Goal: Transaction & Acquisition: Purchase product/service

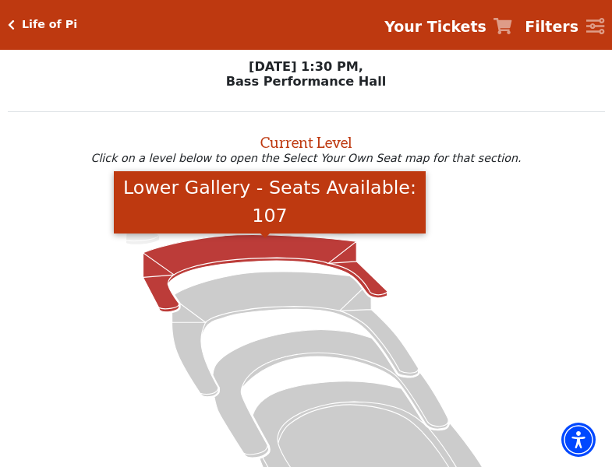
click at [245, 242] on icon "Lower Gallery - Seats Available: 107" at bounding box center [265, 272] width 244 height 77
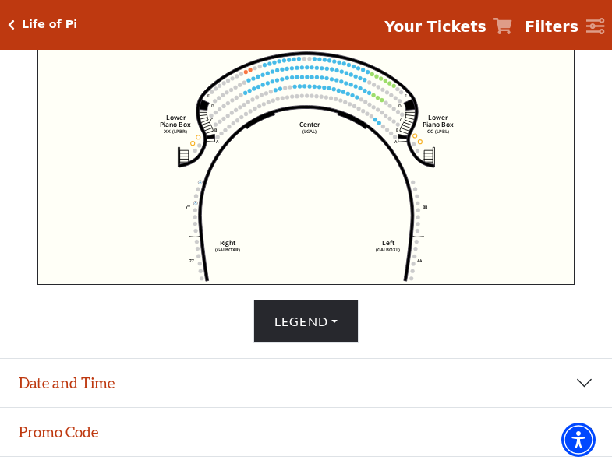
scroll to position [527, 0]
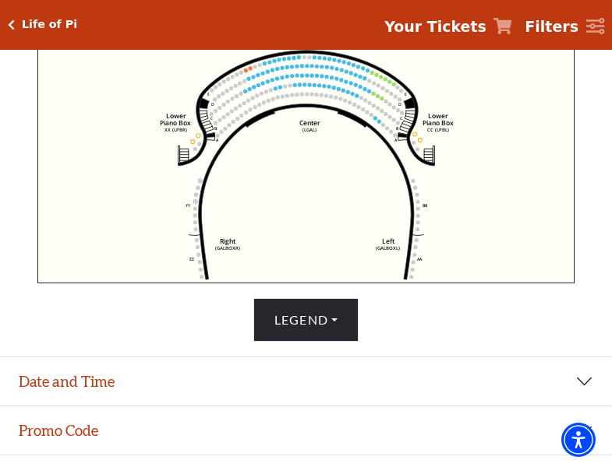
click at [272, 66] on icon "Right (GALBOXR) E D C B A E D C B A YY ZZ Left (GALBOXL) BB AA Center Lower Pia…" at bounding box center [305, 165] width 537 height 237
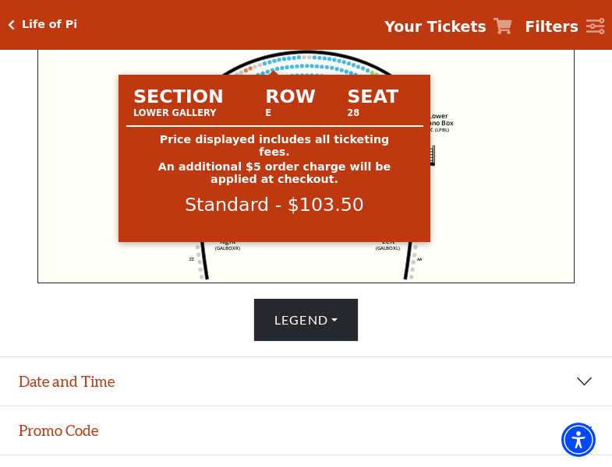
click at [274, 63] on circle at bounding box center [274, 61] width 4 height 4
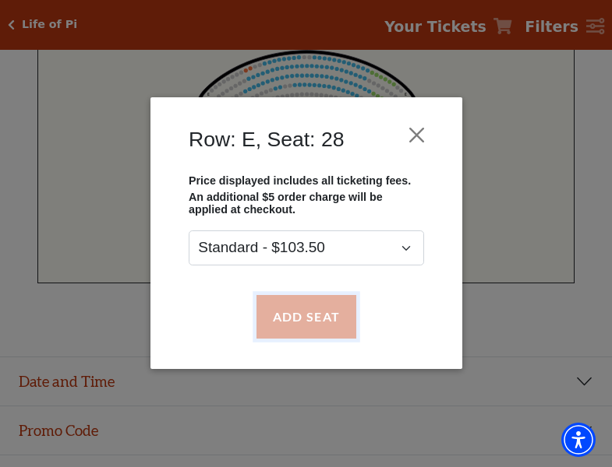
click at [314, 321] on button "Add Seat" at bounding box center [306, 317] width 100 height 44
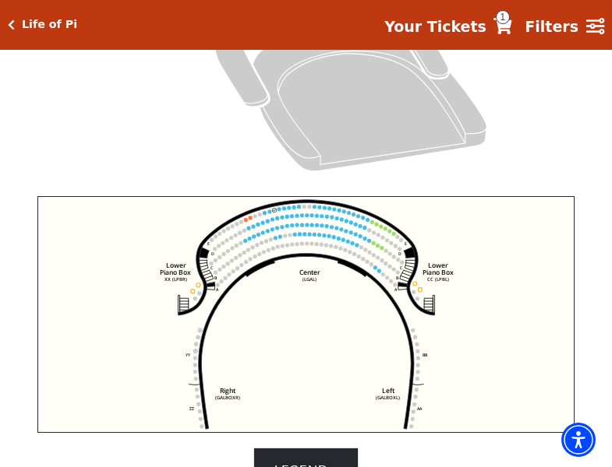
scroll to position [365, 0]
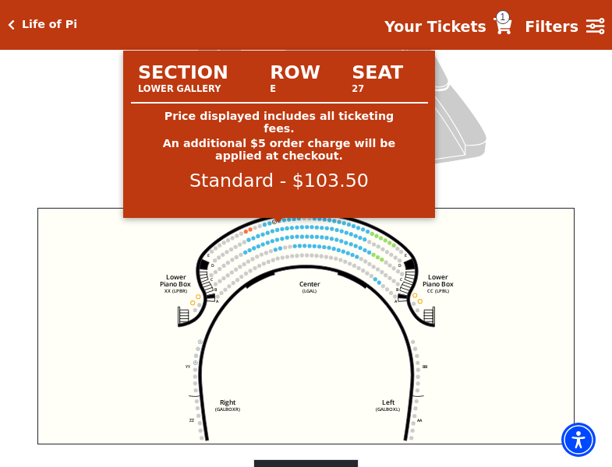
click at [279, 223] on circle at bounding box center [279, 221] width 4 height 4
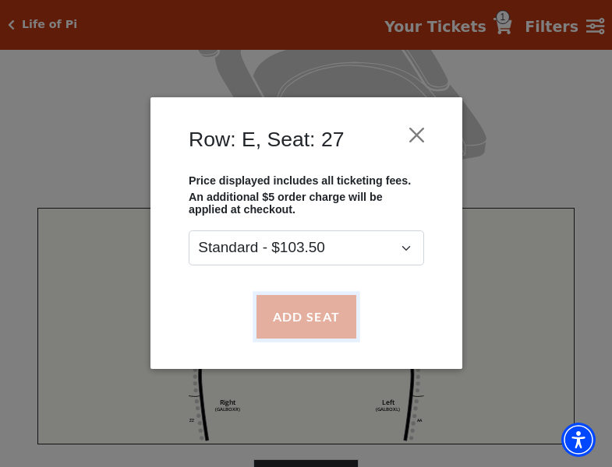
click at [310, 312] on button "Add Seat" at bounding box center [306, 317] width 100 height 44
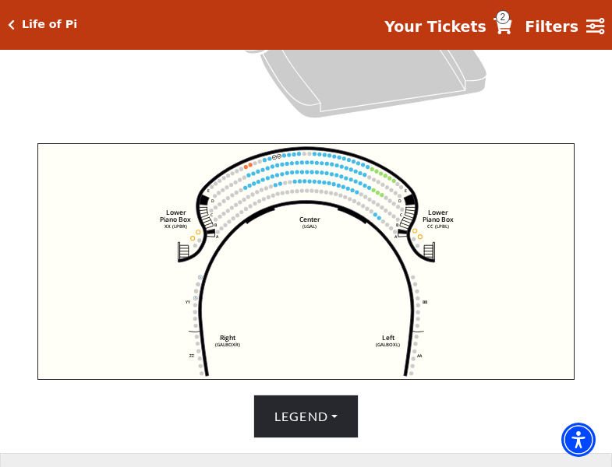
scroll to position [429, 0]
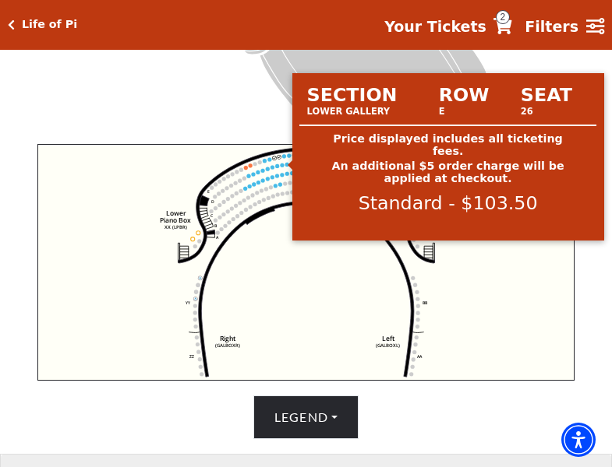
click at [283, 158] on circle at bounding box center [284, 156] width 4 height 4
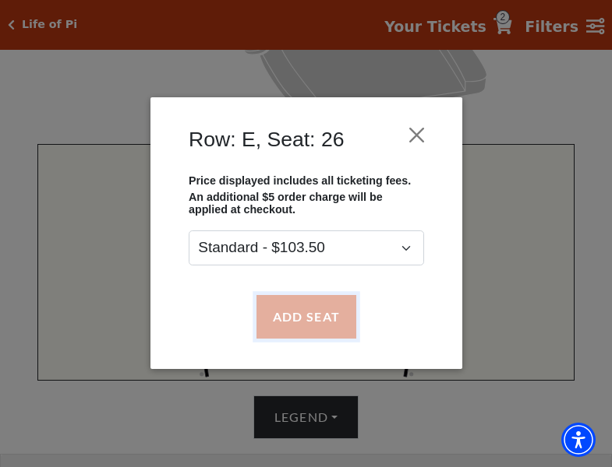
click at [302, 315] on button "Add Seat" at bounding box center [306, 317] width 100 height 44
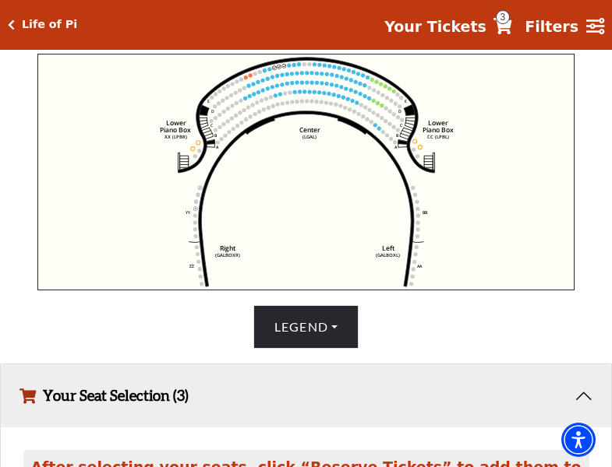
scroll to position [492, 0]
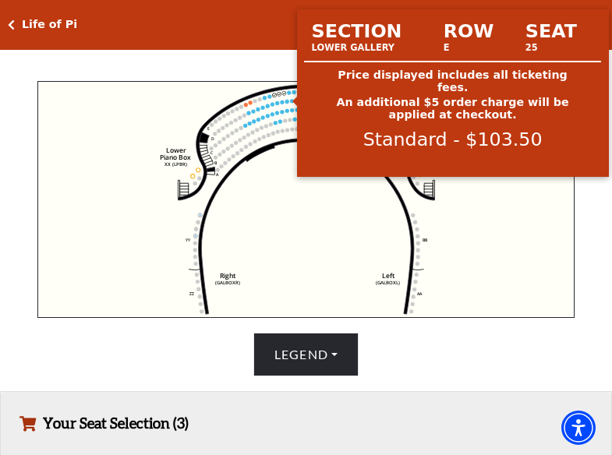
click at [289, 95] on circle at bounding box center [289, 93] width 4 height 4
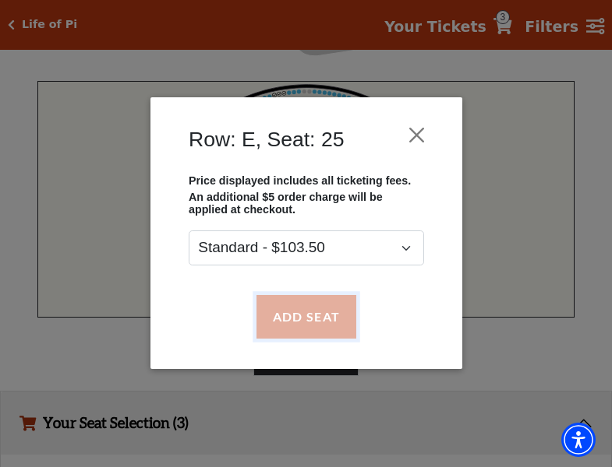
click at [303, 326] on button "Add Seat" at bounding box center [306, 317] width 100 height 44
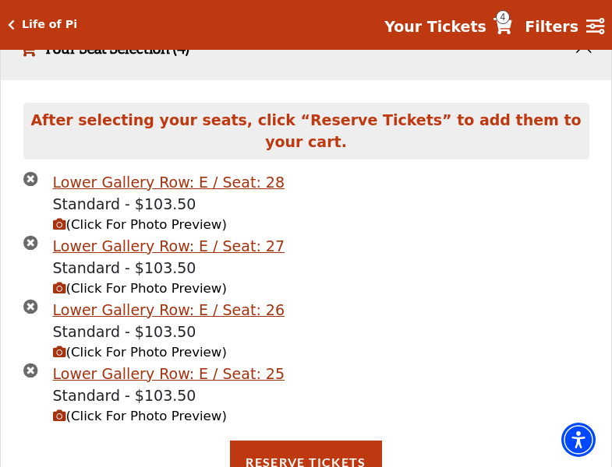
scroll to position [868, 0]
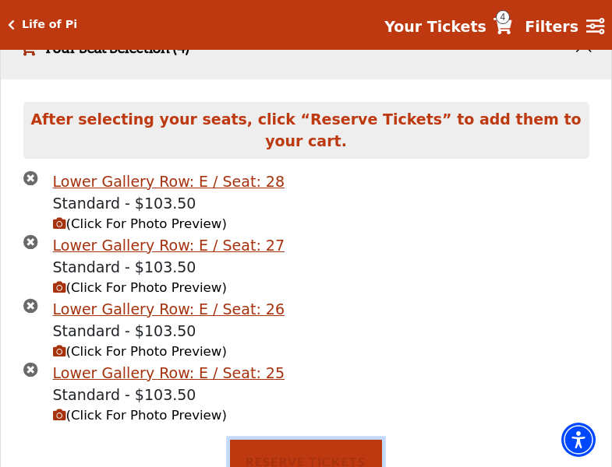
click at [328, 453] on button "Reserve Tickets" at bounding box center [305, 462] width 151 height 44
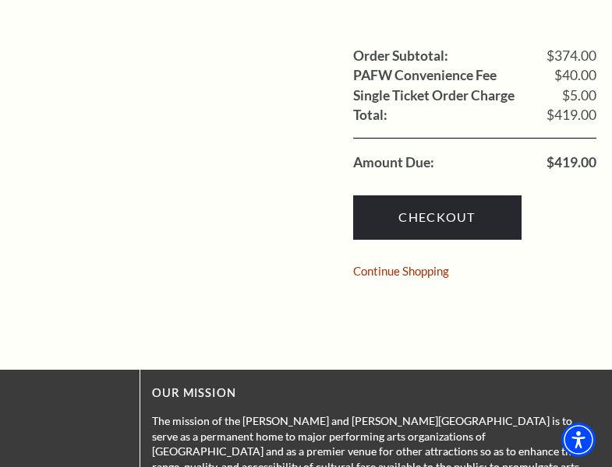
scroll to position [1402, 0]
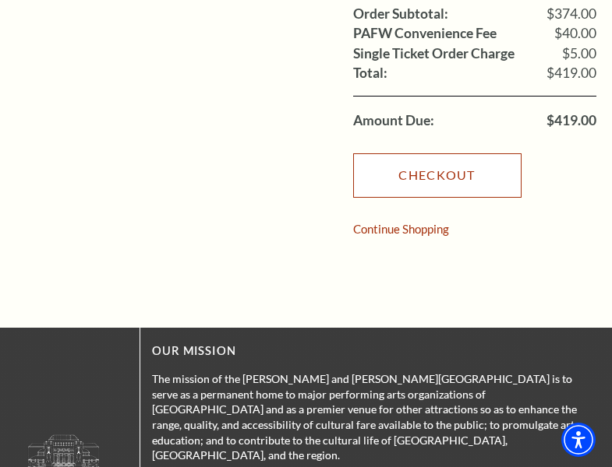
click at [473, 153] on link "Checkout" at bounding box center [437, 175] width 168 height 44
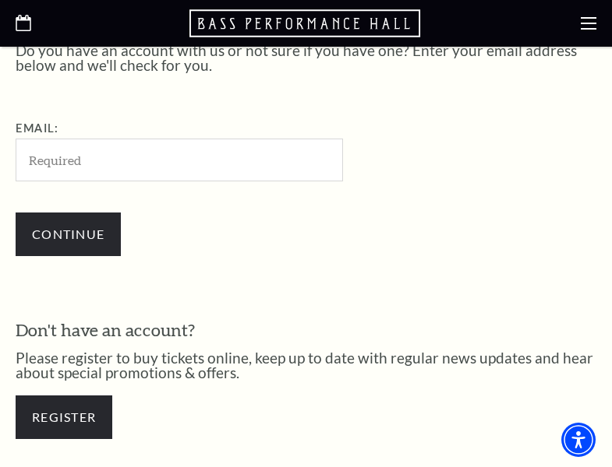
scroll to position [372, 0]
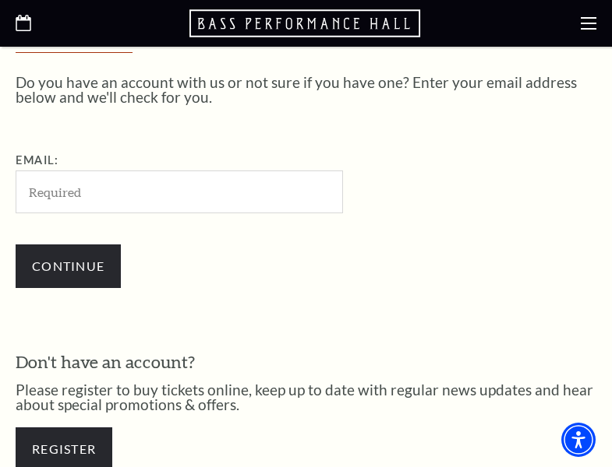
click at [223, 203] on input "Email:" at bounding box center [179, 192] width 327 height 43
type input "[EMAIL_ADDRESS][DOMAIN_NAME]"
click at [116, 241] on div "Continue" at bounding box center [257, 266] width 483 height 75
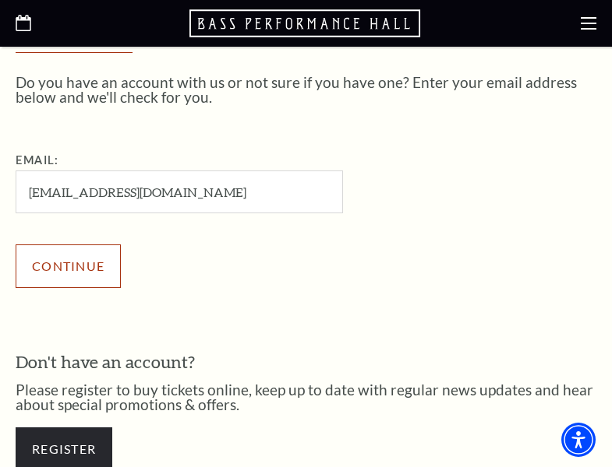
click at [97, 252] on input "Continue" at bounding box center [68, 267] width 105 height 44
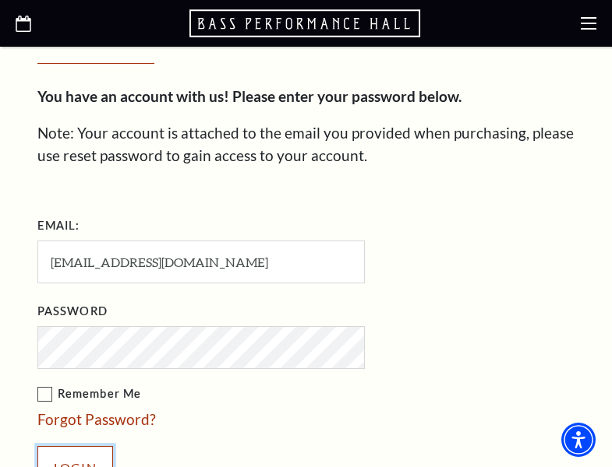
click at [70, 457] on input "Login" at bounding box center [75, 468] width 76 height 44
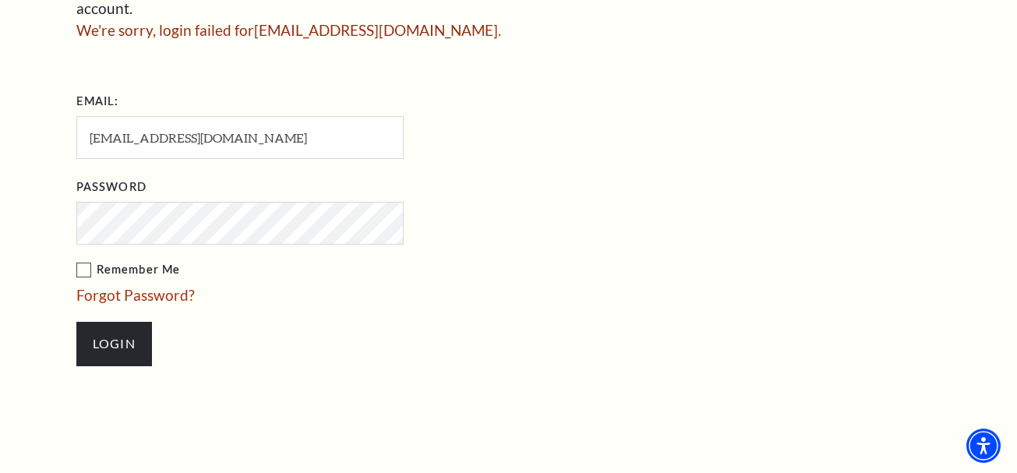
scroll to position [356, 0]
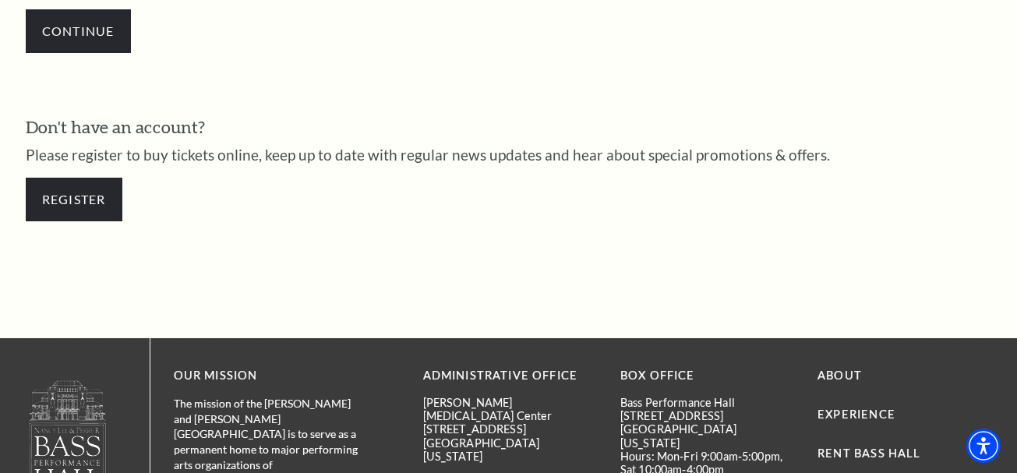
scroll to position [661, 0]
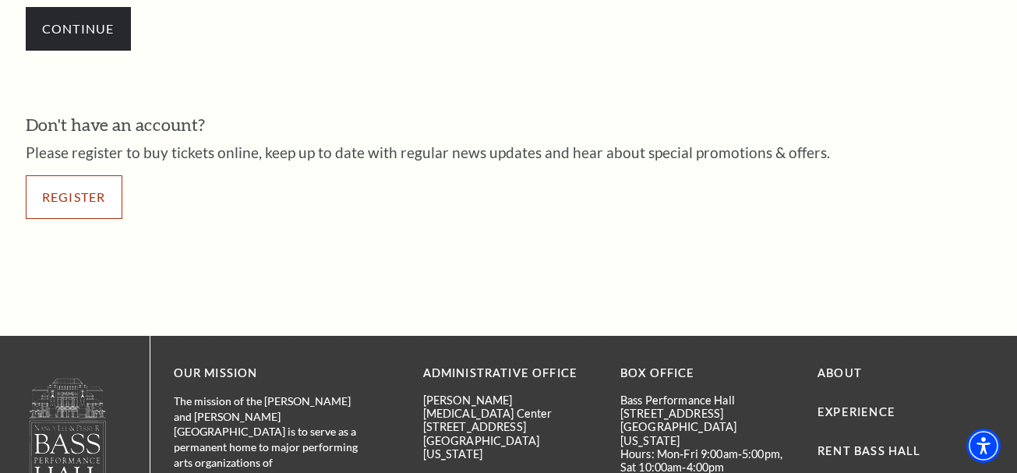
click at [79, 203] on link "Register" at bounding box center [74, 197] width 97 height 44
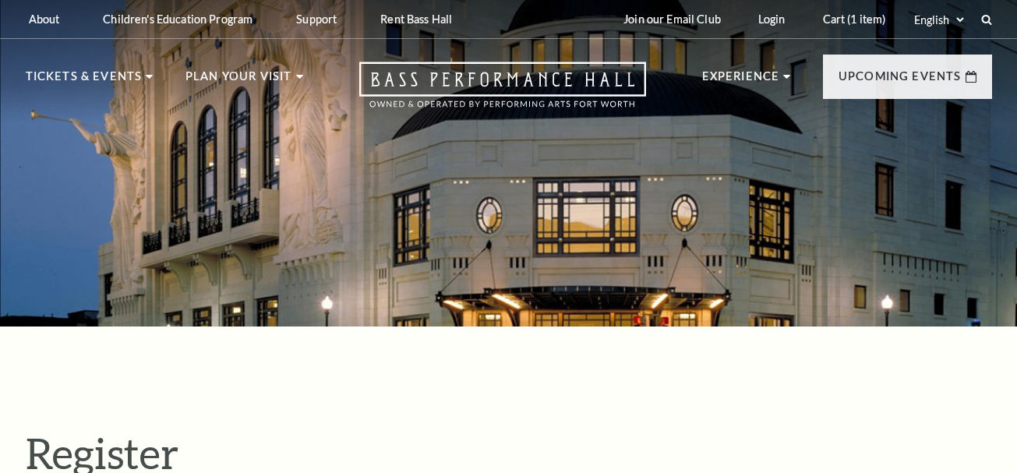
select select "1"
select select "[GEOGRAPHIC_DATA]"
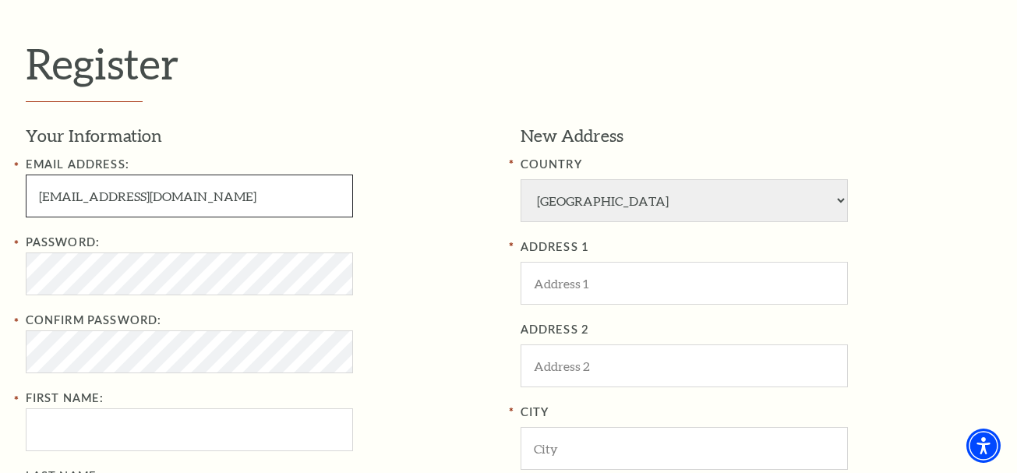
drag, startPoint x: 39, startPoint y: 194, endPoint x: 126, endPoint y: 196, distance: 87.3
click at [126, 196] on input "BobbyeABlack9611@gmail.com" at bounding box center [189, 195] width 327 height 43
click at [124, 199] on input "BobbyeABlack9611@gmail.com" at bounding box center [189, 195] width 327 height 43
drag, startPoint x: 124, startPoint y: 199, endPoint x: -1, endPoint y: 205, distance: 124.8
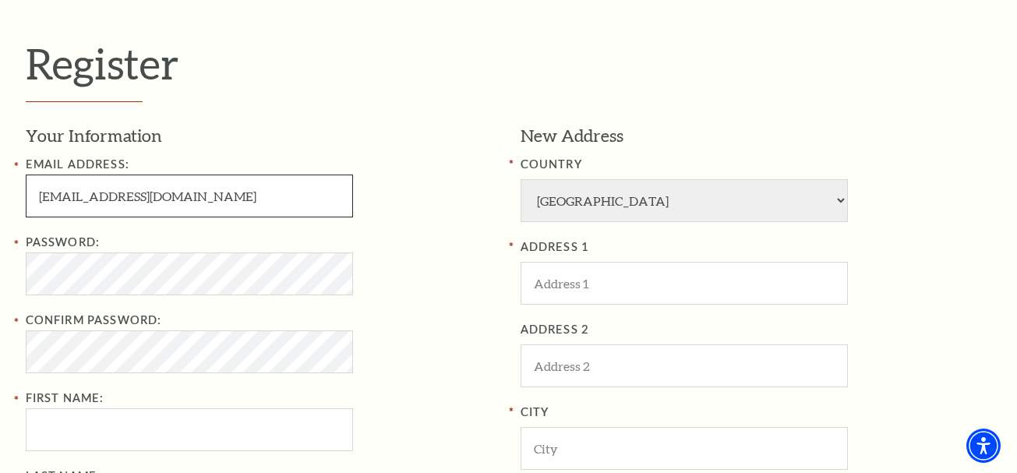
paste input "AntoniaMWimberly"
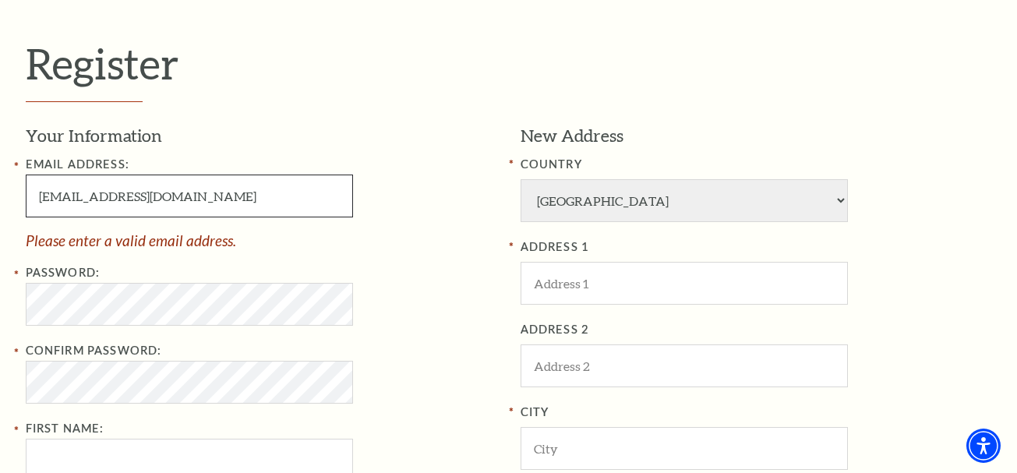
type input "AntoniaMWimberly9611@gmail.com"
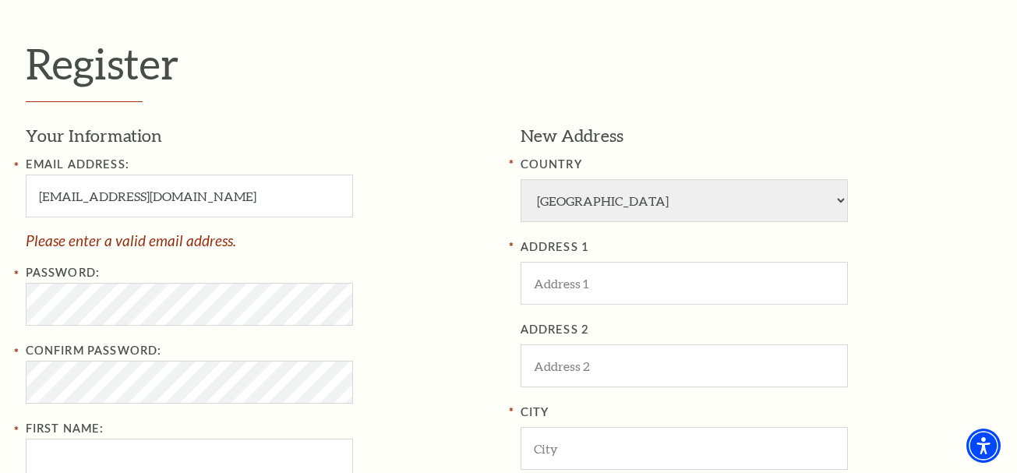
click at [2, 365] on div "Register Your Information Email Address: AntoniaMWimberly9611@gmail.com Please …" at bounding box center [508, 412] width 1017 height 951
click at [633, 282] on input "ADDRESS 1" at bounding box center [683, 283] width 327 height 43
paste input "Bass Performance Hall"
type input "Bass Performance Hall"
type input "Ngo"
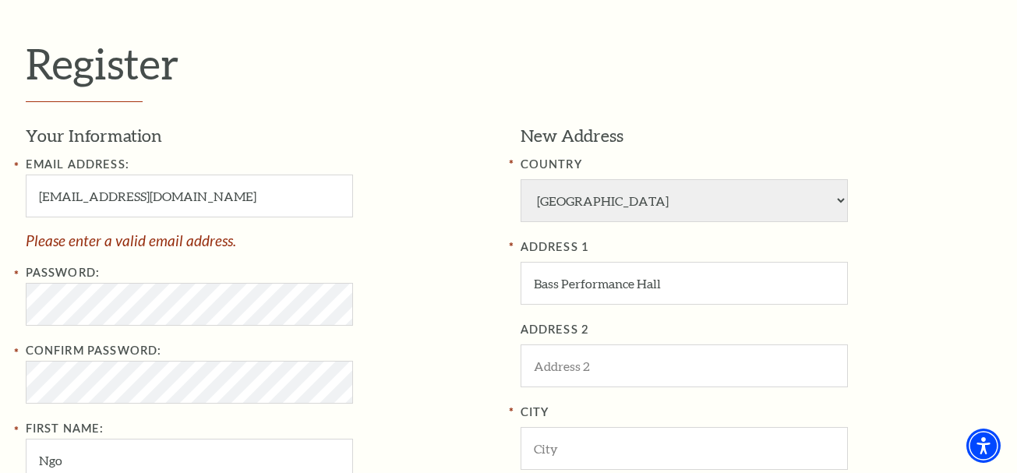
type input "Dinh Phuc"
type input "8173921234"
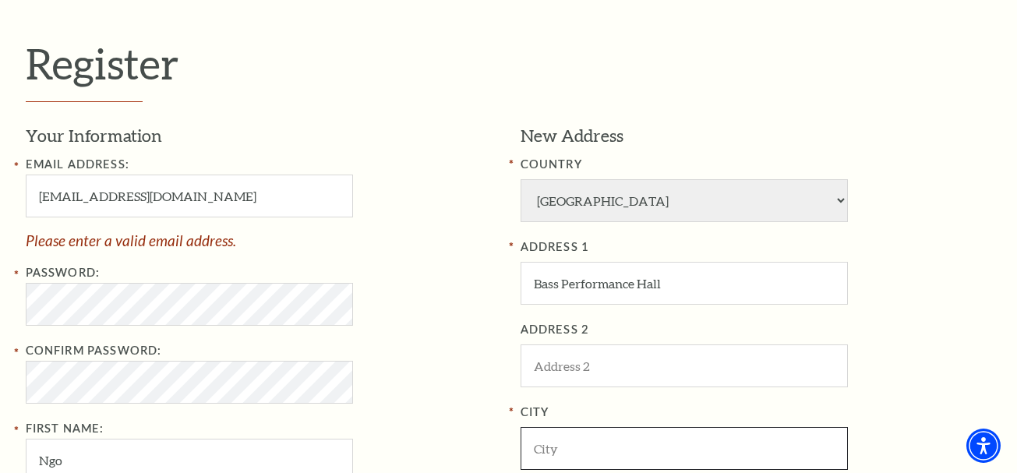
type input "Fort Worth"
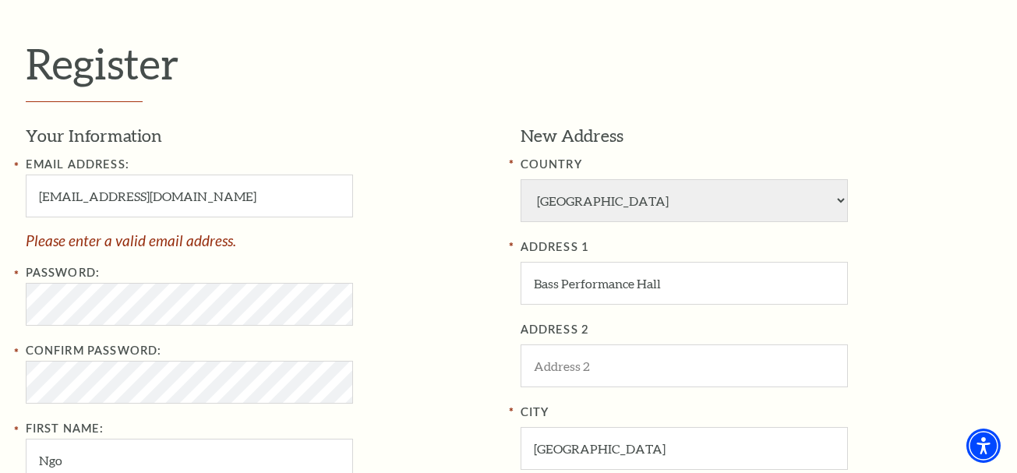
type input "76006"
type input "817-392-1234"
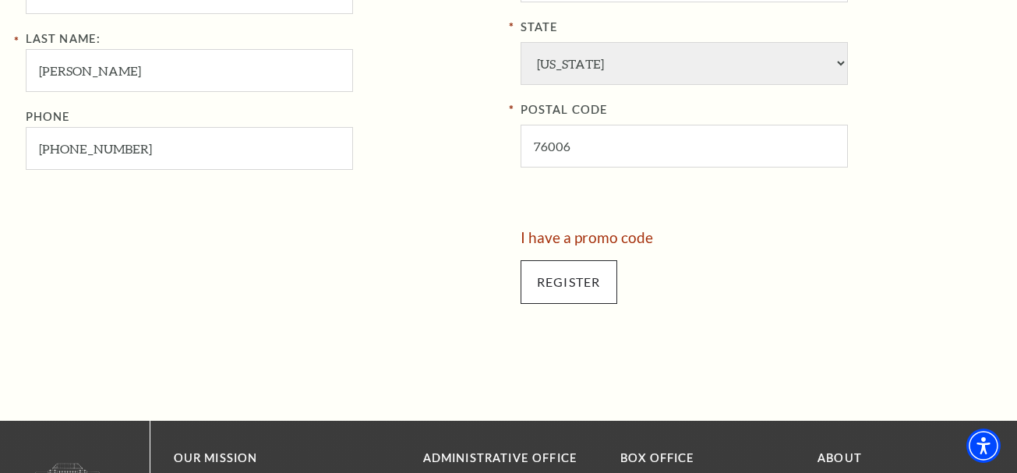
type input "Bass Performance Hall"
click at [569, 277] on input "Register" at bounding box center [568, 282] width 97 height 44
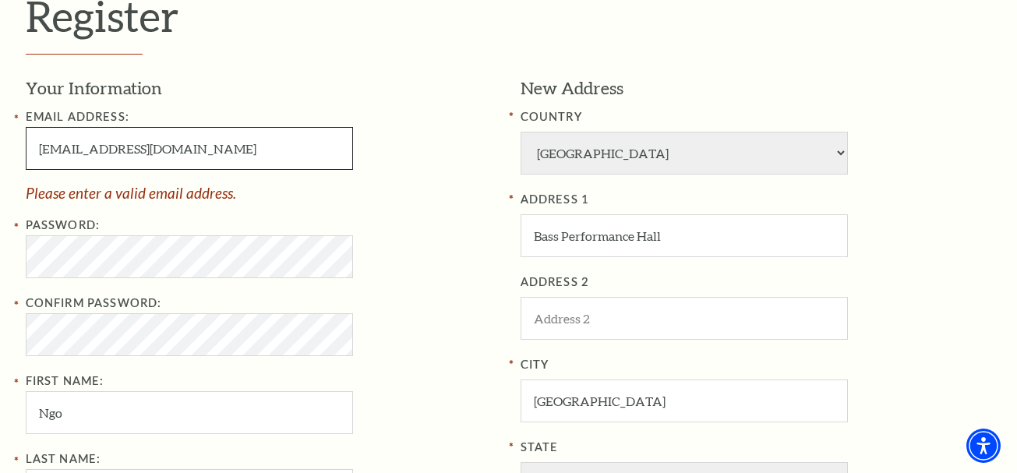
scroll to position [349, 0]
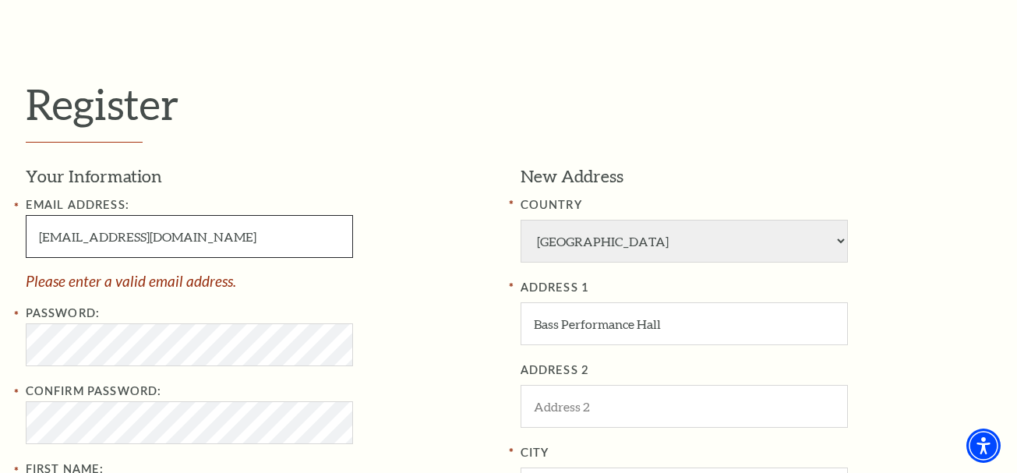
click at [260, 238] on input "AntoniaMWimberly9611@gmail.com" at bounding box center [189, 236] width 327 height 43
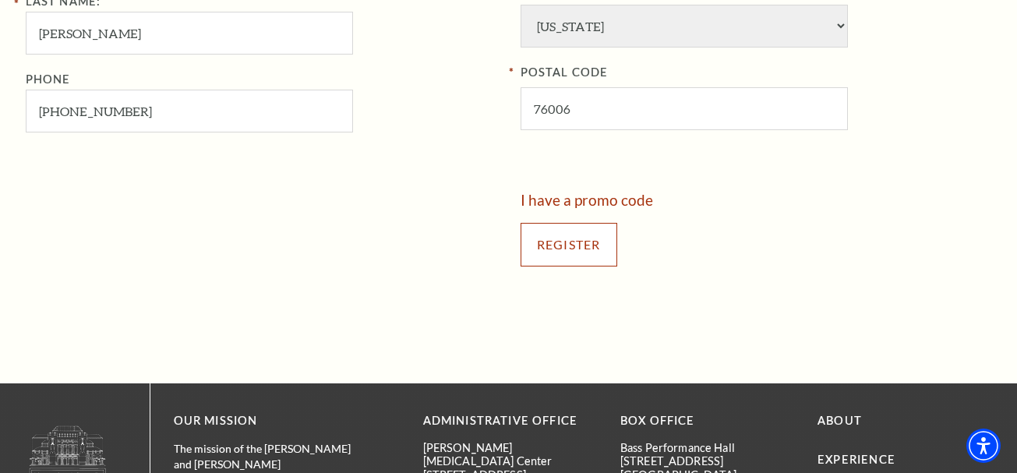
click at [563, 238] on input "Register" at bounding box center [568, 245] width 97 height 44
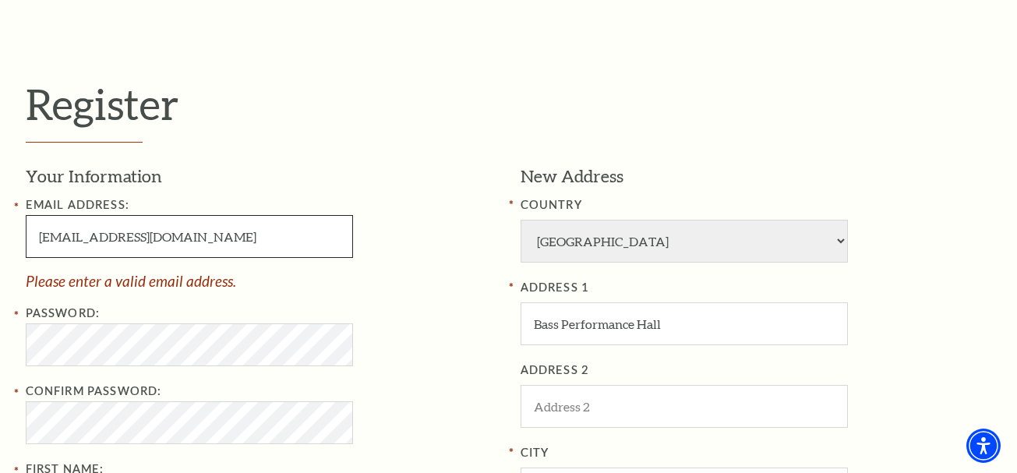
click at [102, 237] on input "AntoniaMWimberly9611@gmail.com" at bounding box center [189, 236] width 327 height 43
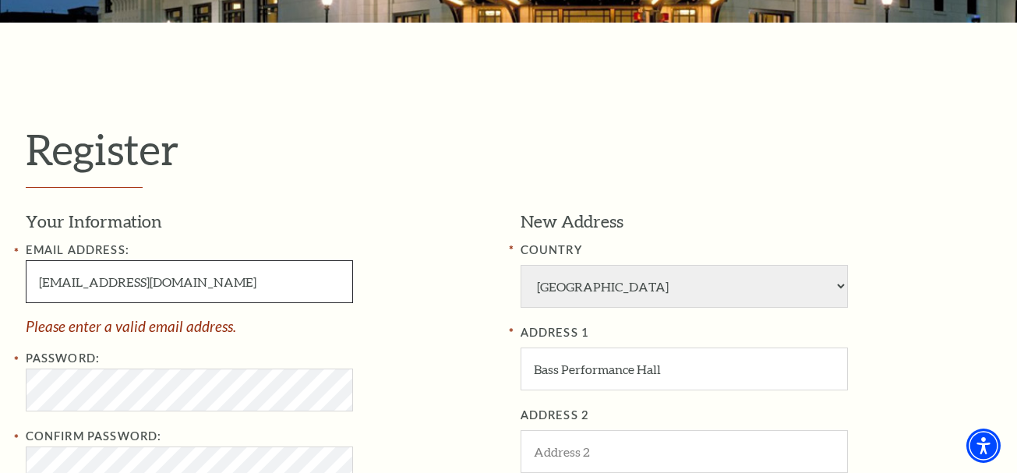
scroll to position [738, 0]
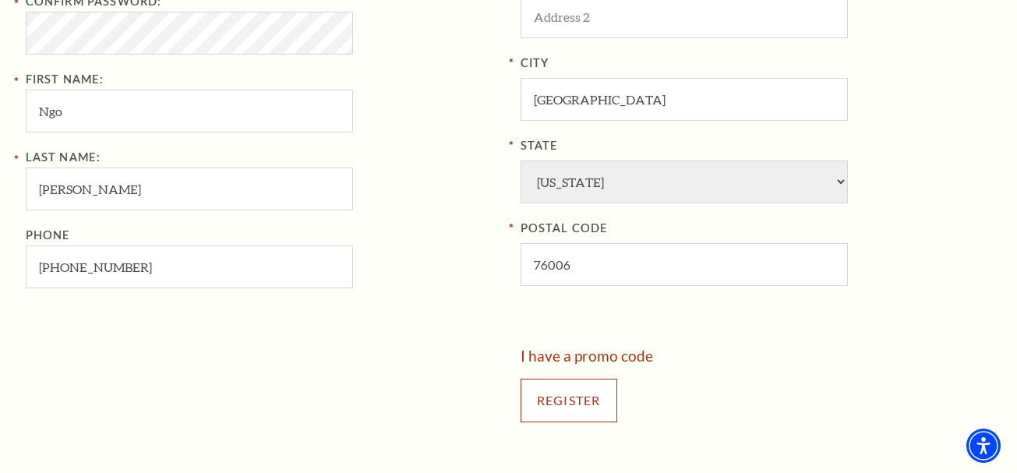
click at [548, 400] on input "Register" at bounding box center [568, 401] width 97 height 44
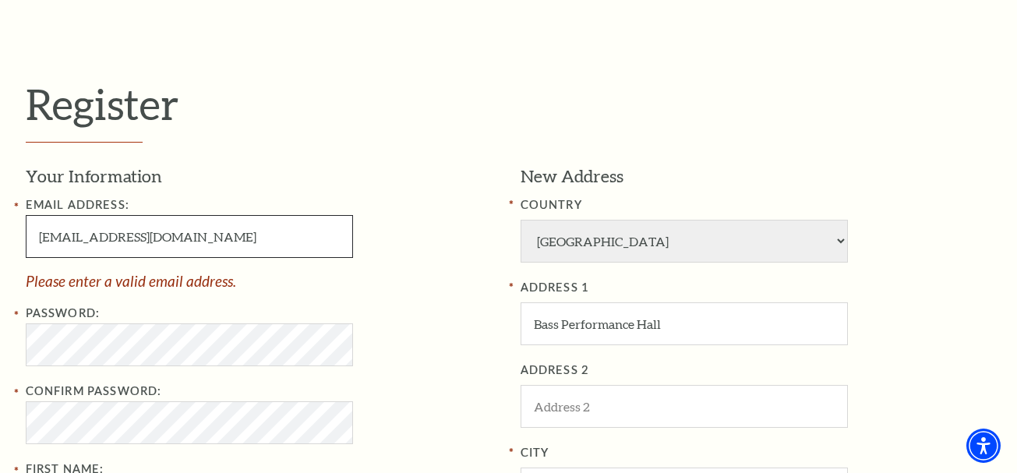
scroll to position [427, 0]
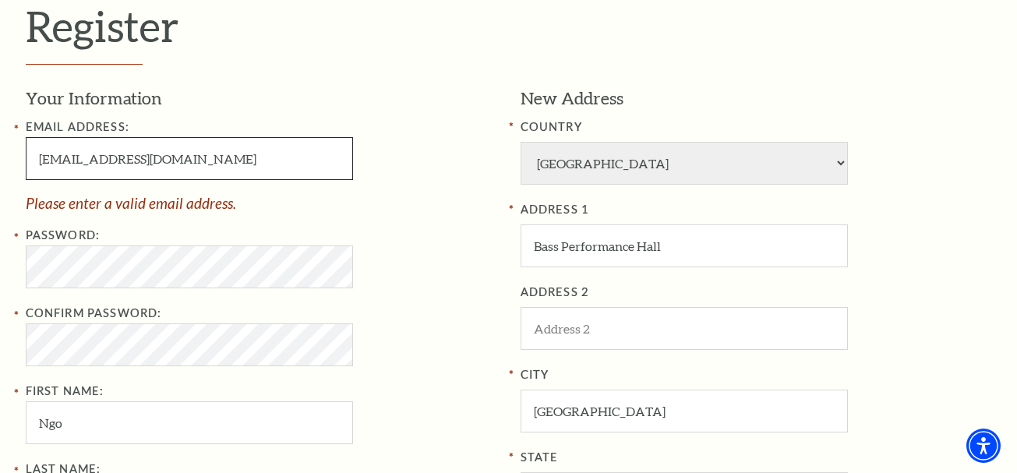
click at [174, 159] on input "AntoniaWimberly9611@gmail.com" at bounding box center [189, 158] width 327 height 43
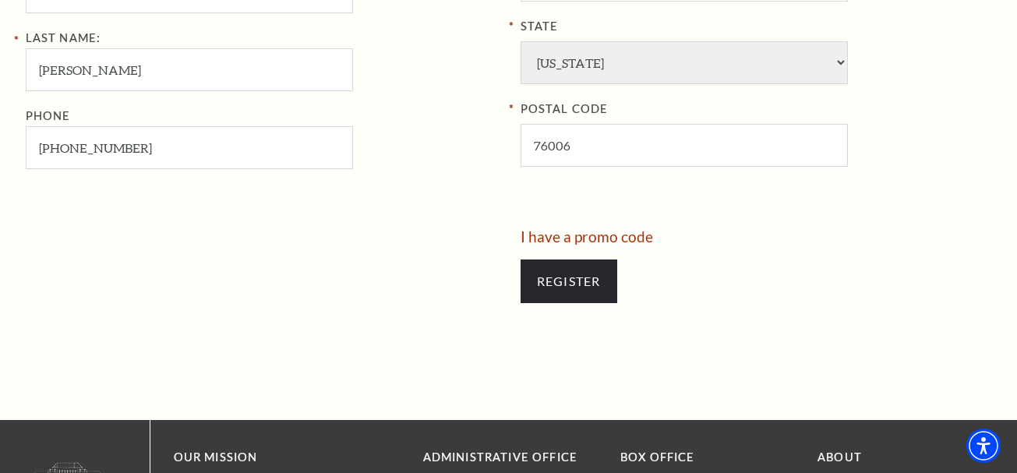
scroll to position [894, 0]
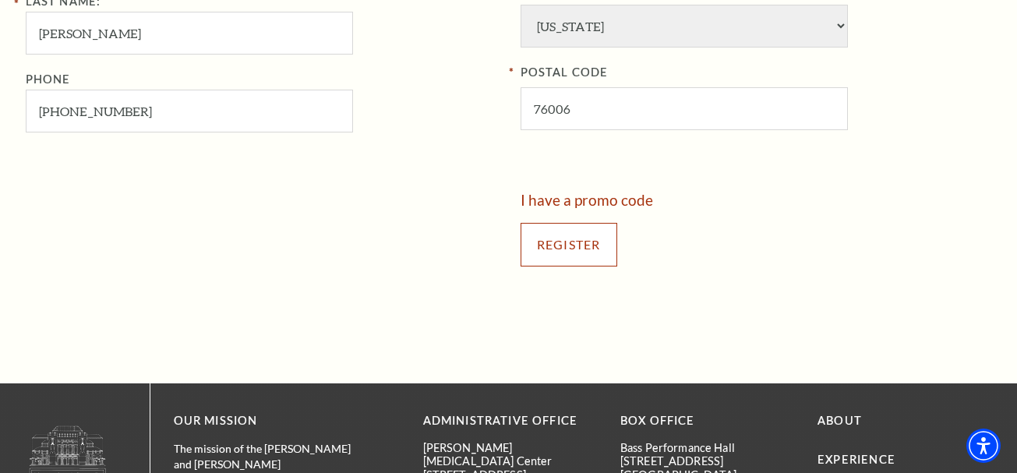
click at [549, 240] on input "Register" at bounding box center [568, 245] width 97 height 44
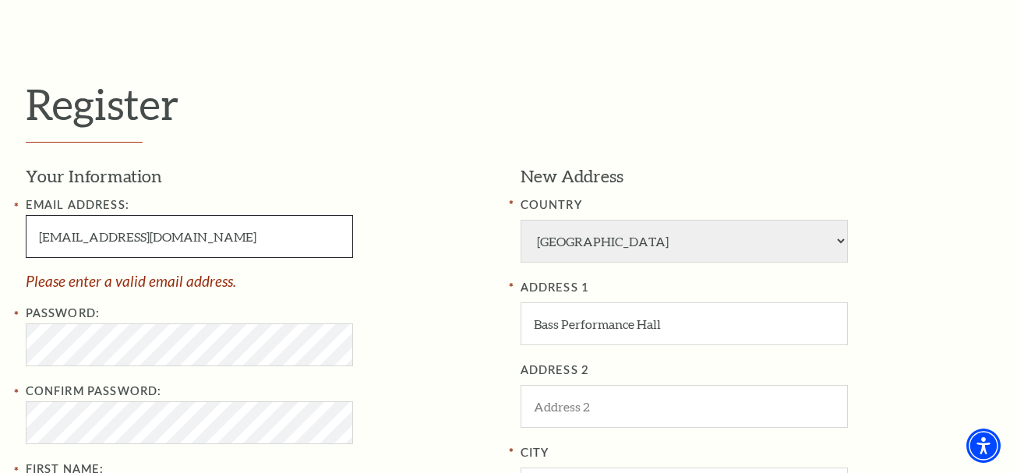
drag, startPoint x: 88, startPoint y: 236, endPoint x: 146, endPoint y: 241, distance: 58.6
click at [146, 241] on input "AntoniaWimberly96@gmail.com" at bounding box center [189, 236] width 327 height 43
click at [103, 234] on input "Antonia96@gmail.com" at bounding box center [189, 236] width 327 height 43
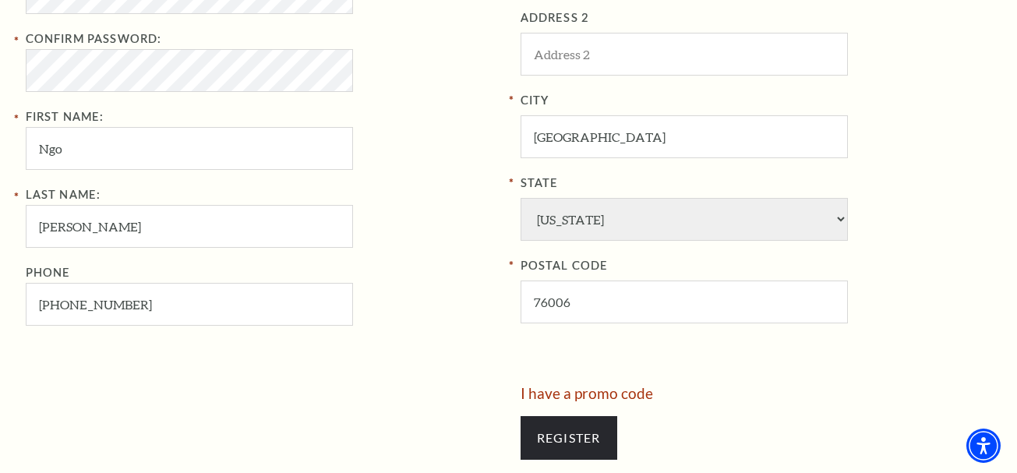
scroll to position [738, 0]
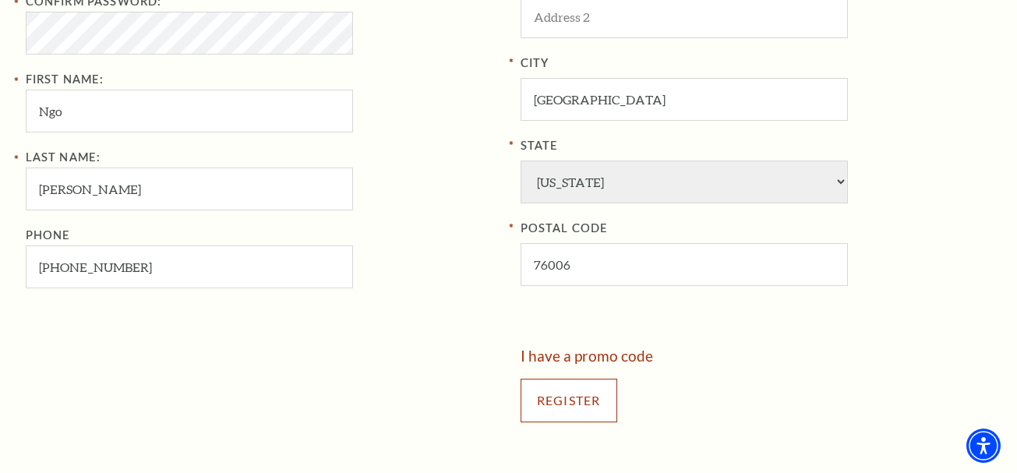
click at [573, 386] on input "Register" at bounding box center [568, 401] width 97 height 44
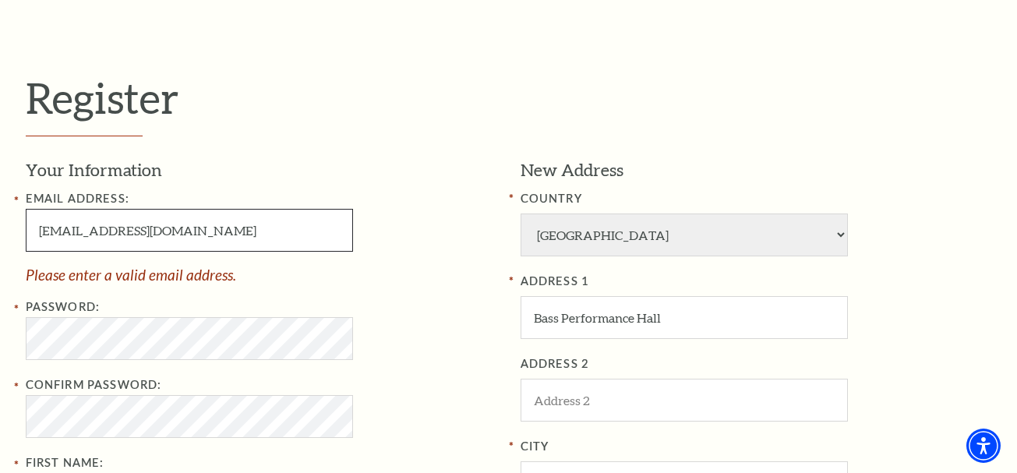
scroll to position [349, 0]
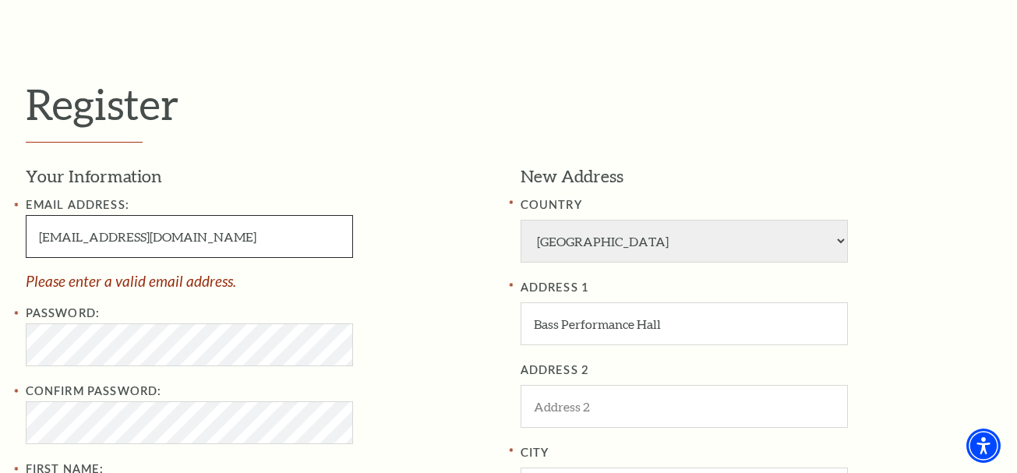
drag, startPoint x: 41, startPoint y: 241, endPoint x: 87, endPoint y: 248, distance: 47.3
click at [87, 248] on input "Antonia9611@gmail.com" at bounding box center [189, 236] width 327 height 43
paste input "c"
drag, startPoint x: 94, startPoint y: 240, endPoint x: 5, endPoint y: 239, distance: 89.6
click at [5, 239] on div "Register Your Information Email Address: Antoniac9611@gmail.com Please enter a …" at bounding box center [508, 452] width 1017 height 951
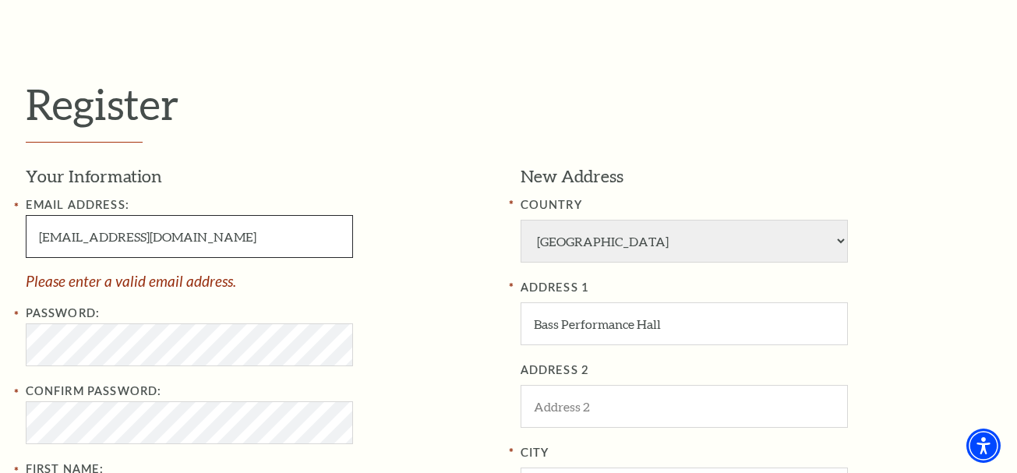
paste input "Antonia"
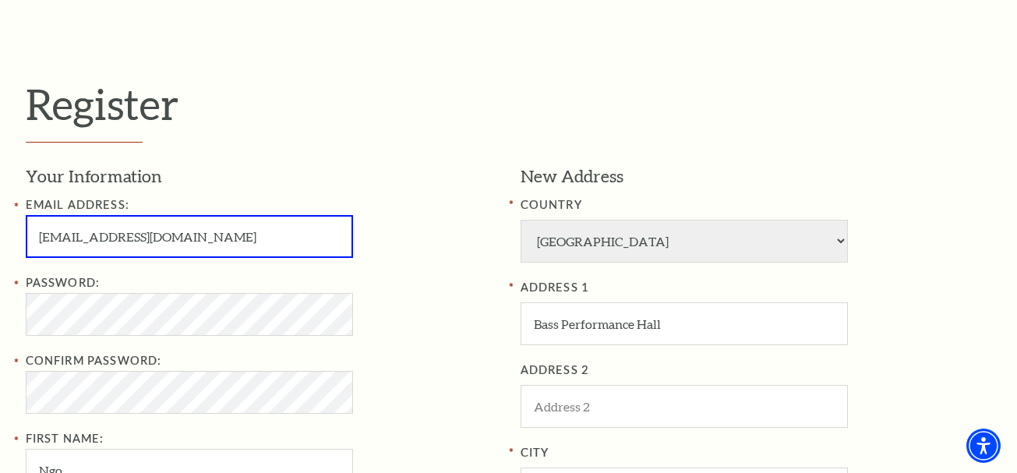
drag, startPoint x: 38, startPoint y: 236, endPoint x: 85, endPoint y: 245, distance: 47.7
click at [85, 245] on input "Antonia9611@gmail.com" at bounding box center [189, 236] width 327 height 43
paste input "JeanCRobinson"
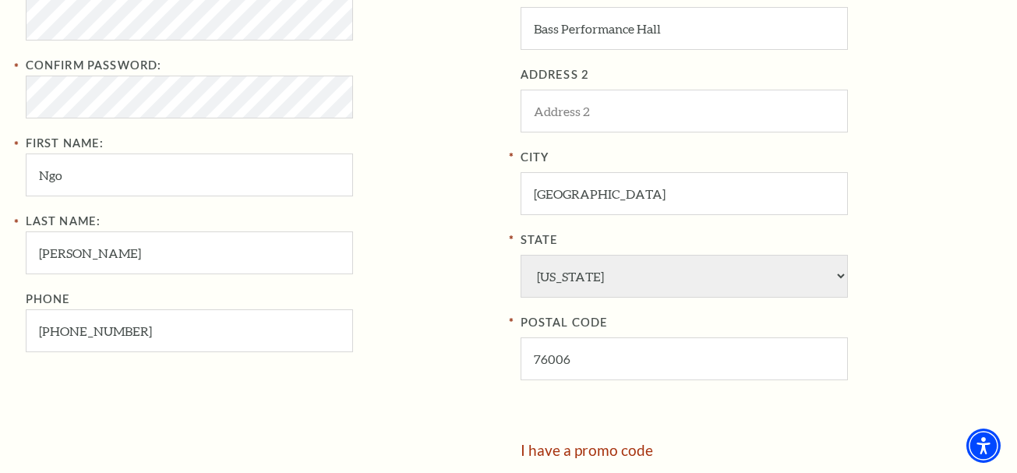
scroll to position [738, 0]
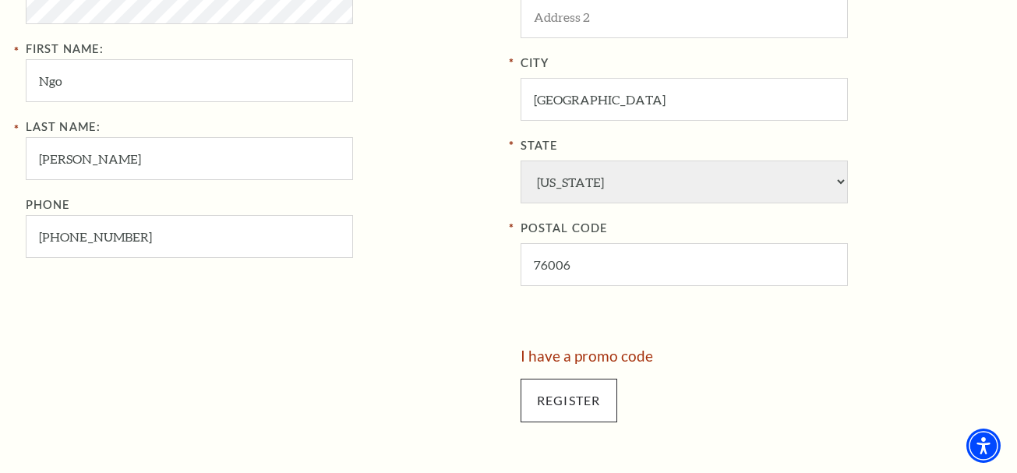
type input "JeanCRobinson9611@gmail.com"
click at [580, 413] on input "Register" at bounding box center [568, 401] width 97 height 44
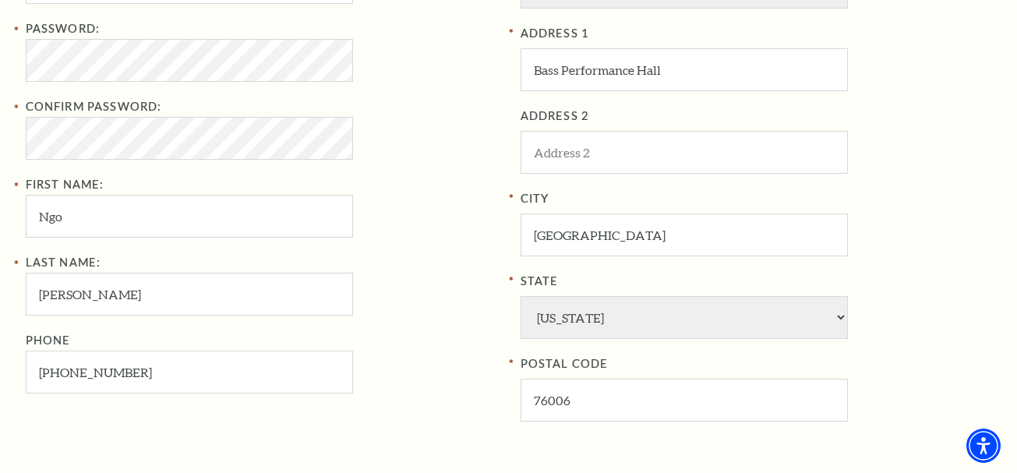
scroll to position [349, 0]
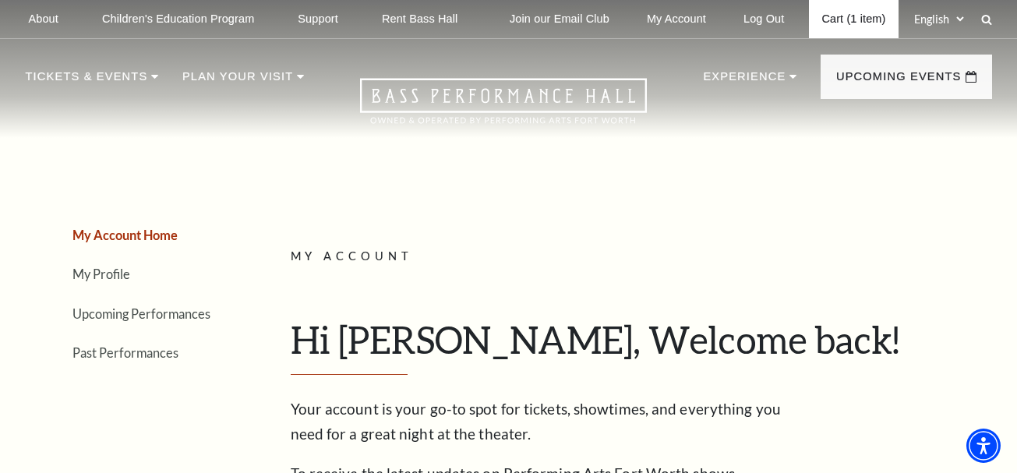
click at [858, 16] on link "Cart (1 item)" at bounding box center [853, 19] width 89 height 38
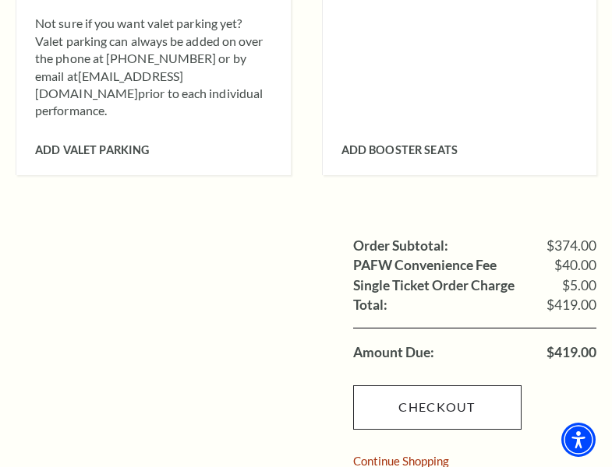
scroll to position [1168, 0]
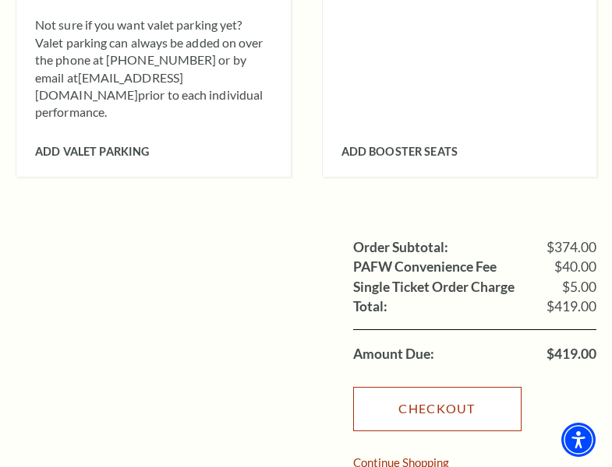
click at [427, 387] on link "Checkout" at bounding box center [437, 409] width 168 height 44
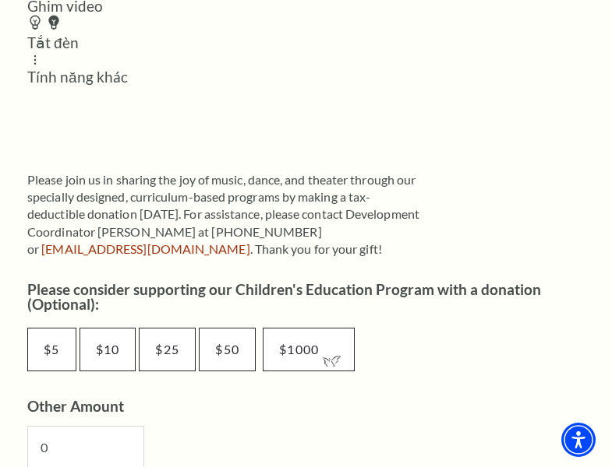
scroll to position [935, 0]
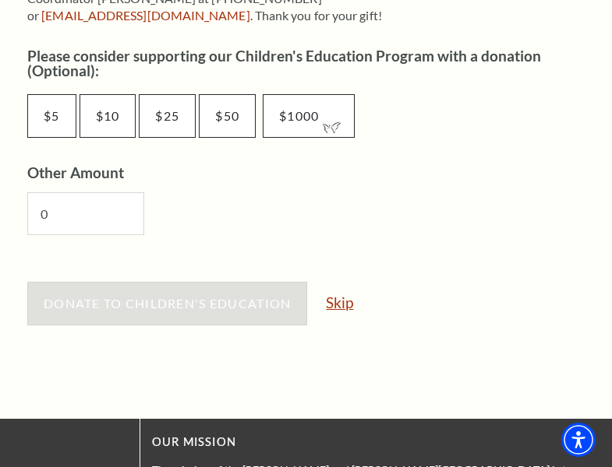
click at [338, 308] on link "Skip" at bounding box center [339, 302] width 27 height 15
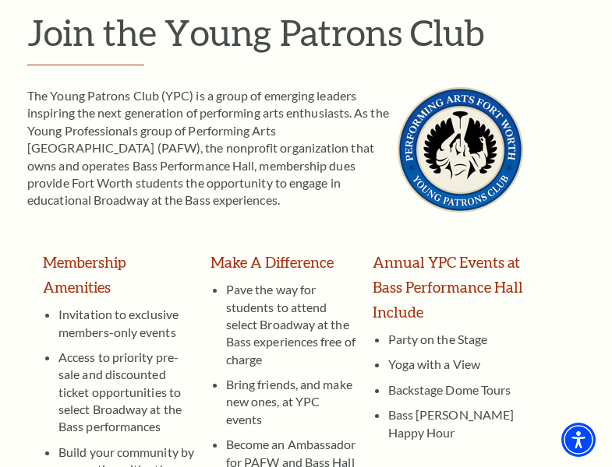
scroll to position [467, 0]
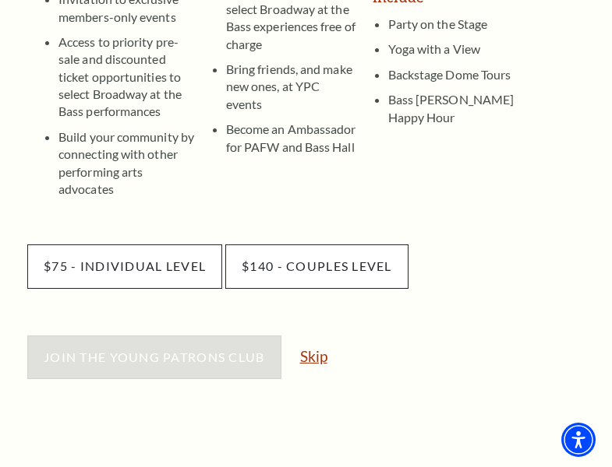
click at [308, 349] on link "Skip" at bounding box center [313, 356] width 27 height 15
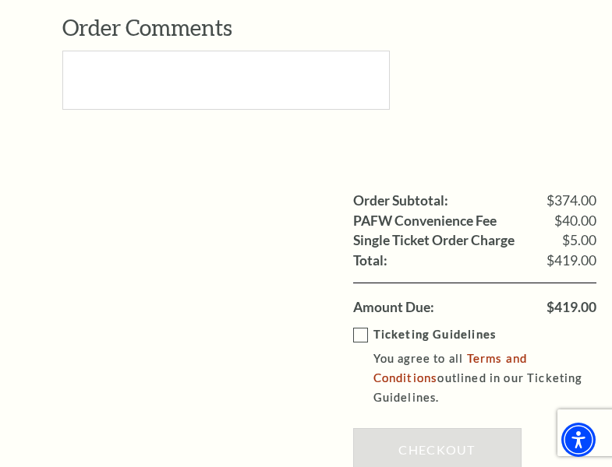
scroll to position [1480, 0]
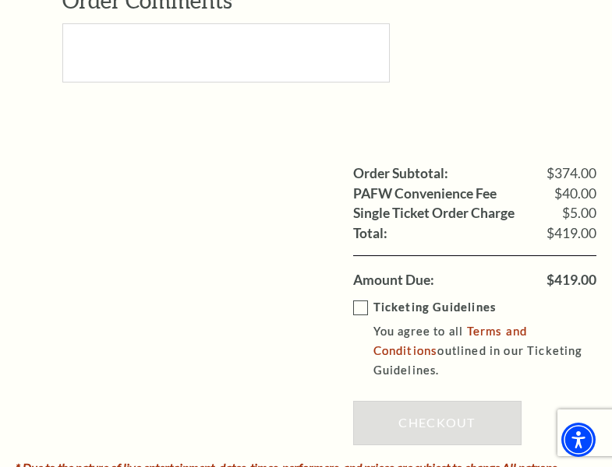
click at [353, 308] on label "Ticketing Guidelines You agree to all Terms and Conditions outlined in our Tick…" at bounding box center [486, 339] width 266 height 83
click at [0, 0] on input "Ticketing Guidelines You agree to all Terms and Conditions outlined in our Tick…" at bounding box center [0, 0] width 0 height 0
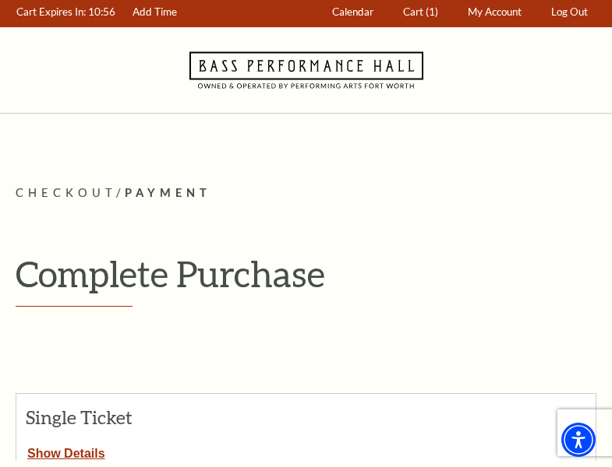
scroll to position [0, 0]
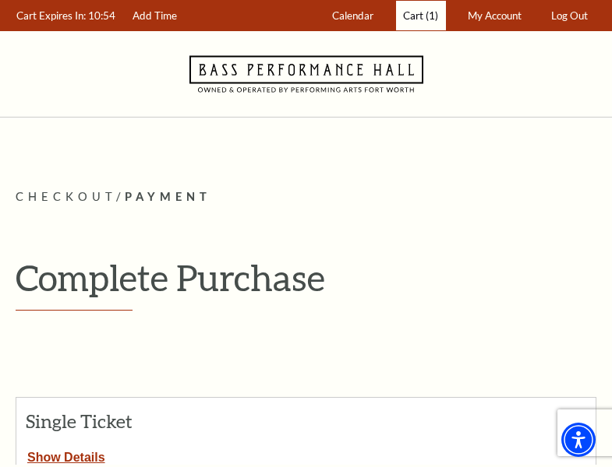
click at [418, 19] on span "Cart" at bounding box center [413, 15] width 20 height 12
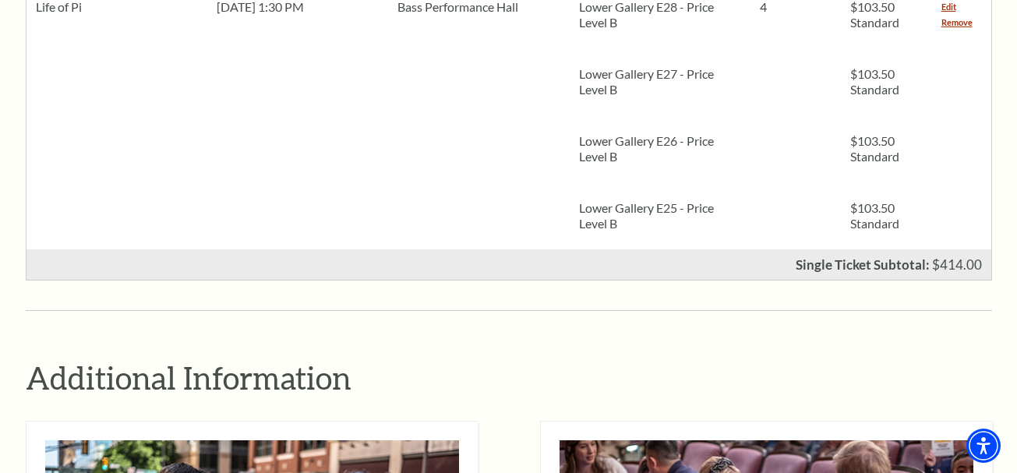
scroll to position [701, 0]
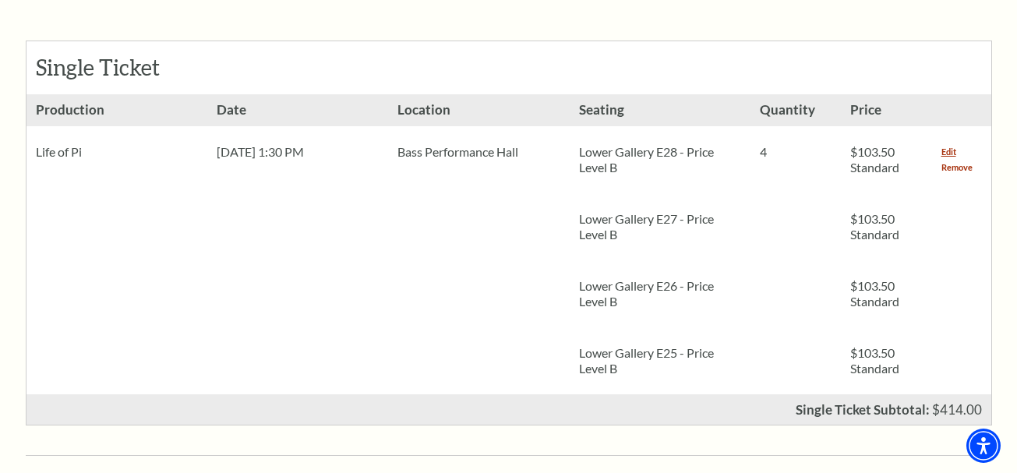
click at [611, 160] on link "Remove" at bounding box center [956, 168] width 31 height 16
